Goal: Task Accomplishment & Management: Use online tool/utility

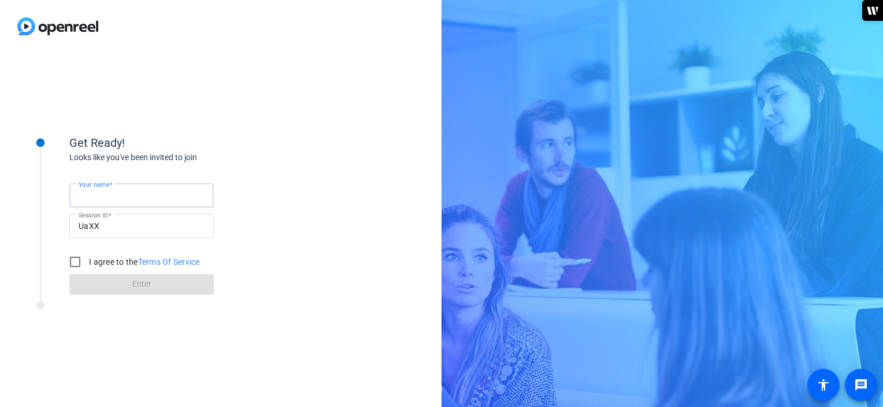
click at [147, 192] on input "Your name" at bounding box center [142, 195] width 126 height 14
type input "[PERSON_NAME]"
click at [76, 264] on input "I agree to the Terms Of Service" at bounding box center [75, 261] width 23 height 23
checkbox input "true"
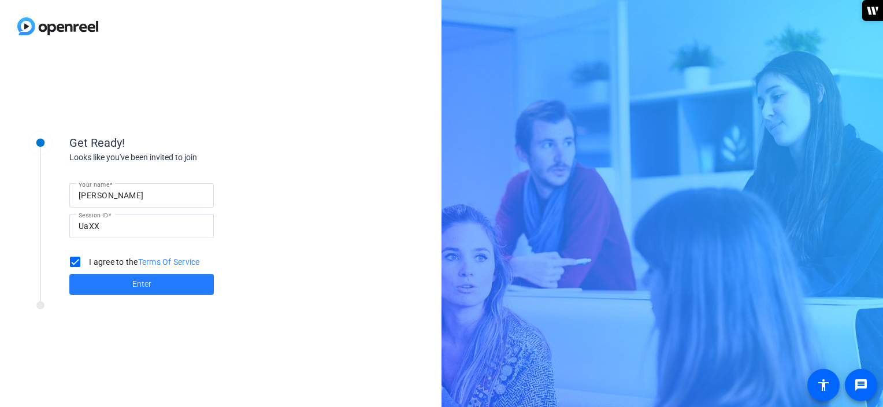
click at [139, 286] on span "Enter" at bounding box center [141, 284] width 19 height 12
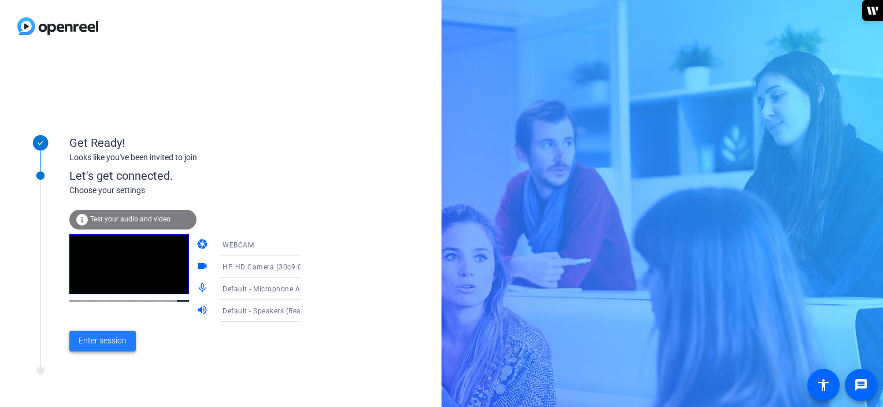
click at [96, 343] on span "Enter session" at bounding box center [103, 341] width 48 height 12
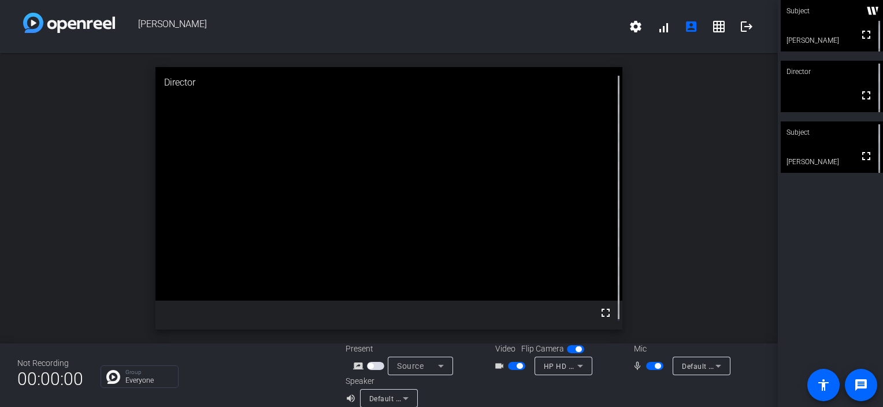
click at [655, 366] on span "button" at bounding box center [658, 366] width 6 height 6
click at [647, 367] on span "button" at bounding box center [650, 366] width 6 height 6
click at [655, 366] on span "button" at bounding box center [658, 366] width 6 height 6
click at [862, 388] on mat-icon "message" at bounding box center [861, 385] width 14 height 14
click at [647, 366] on span "button" at bounding box center [650, 366] width 6 height 6
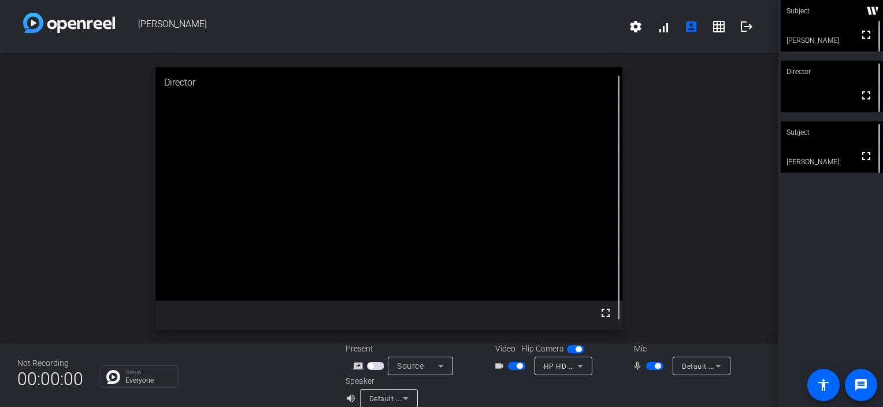
click at [655, 365] on span "button" at bounding box center [658, 366] width 6 height 6
click at [647, 368] on span "button" at bounding box center [650, 366] width 6 height 6
click at [655, 366] on span "button" at bounding box center [658, 366] width 6 height 6
click at [647, 368] on span "button" at bounding box center [650, 366] width 6 height 6
click at [655, 365] on span "button" at bounding box center [658, 366] width 6 height 6
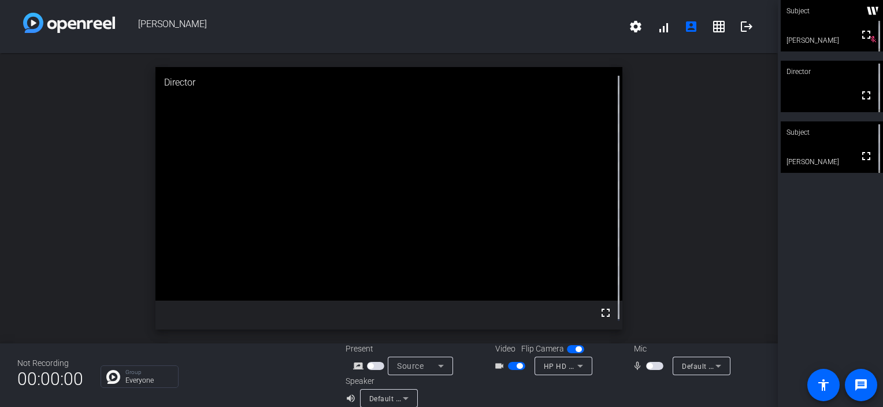
click at [647, 366] on span "button" at bounding box center [650, 366] width 6 height 6
click at [655, 365] on span "button" at bounding box center [658, 366] width 6 height 6
click at [687, 26] on mat-icon "account_box" at bounding box center [691, 27] width 14 height 14
click at [647, 365] on span "button" at bounding box center [650, 366] width 6 height 6
